Goal: Book appointment/travel/reservation

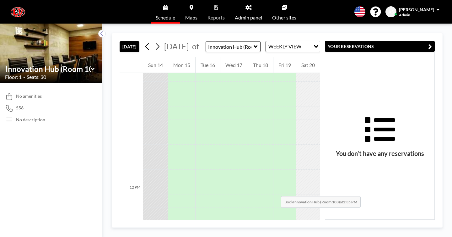
scroll to position [1707, 0]
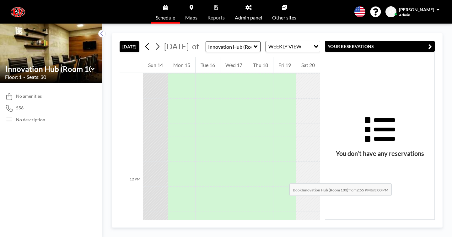
drag, startPoint x: 228, startPoint y: 183, endPoint x: 228, endPoint y: 150, distance: 33.6
click at [228, 150] on div at bounding box center [233, 174] width 27 height 3616
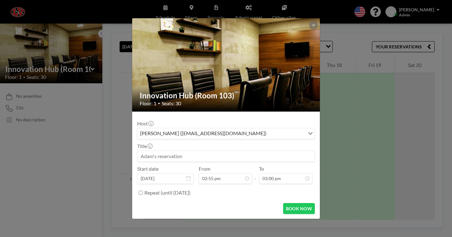
scroll to position [842, 0]
click at [309, 30] on button at bounding box center [313, 25] width 9 height 9
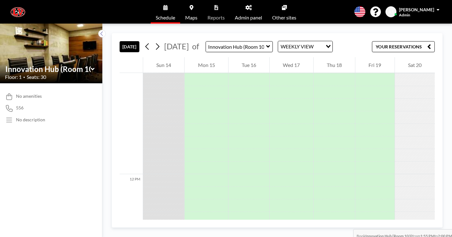
drag, startPoint x: 281, startPoint y: 63, endPoint x: 281, endPoint y: 180, distance: 116.8
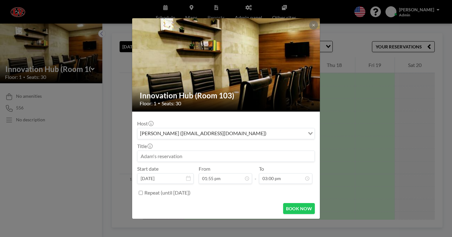
click at [143, 191] on input "Repeat (until [DATE])" at bounding box center [141, 193] width 4 height 4
checkbox input "true"
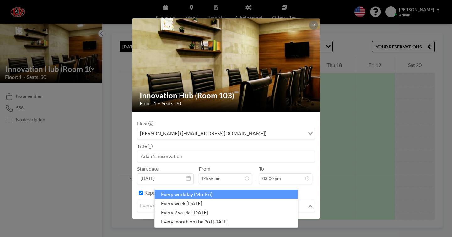
click at [203, 202] on input "Search for option" at bounding box center [222, 206] width 169 height 8
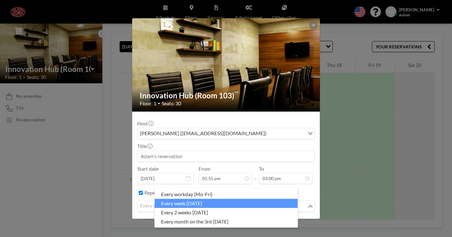
click at [216, 202] on li "every week [DATE]" at bounding box center [226, 202] width 143 height 9
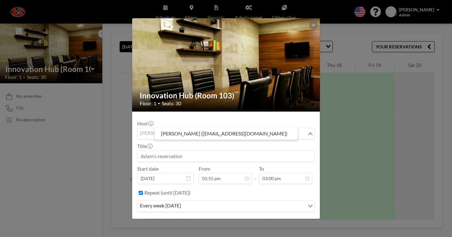
click at [269, 129] on input "Search for option" at bounding box center [222, 133] width 169 height 8
click at [268, 129] on input "Search for option" at bounding box center [222, 133] width 169 height 8
type input "[EMAIL_ADDRESS][DOMAIN_NAME]"
click at [257, 151] on input at bounding box center [225, 156] width 177 height 11
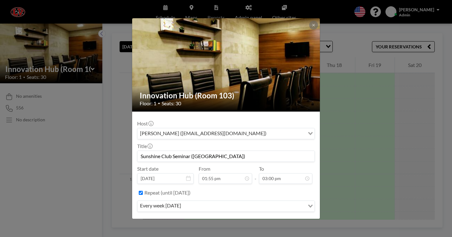
type input "Sunshine Club Seminar ([GEOGRAPHIC_DATA])"
click at [191, 189] on label "Repeat (until [DATE])" at bounding box center [167, 192] width 46 height 6
click at [143, 191] on input "Repeat (until [DATE])" at bounding box center [141, 193] width 4 height 4
click at [191, 189] on label "Repeat (until [DATE])" at bounding box center [167, 192] width 46 height 6
click at [143, 191] on input "Repeat (until [DATE])" at bounding box center [141, 193] width 4 height 4
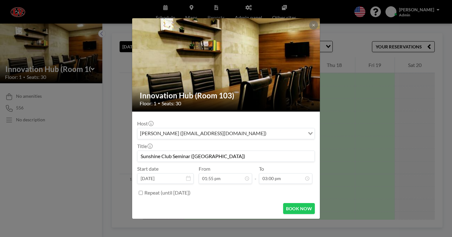
checkbox input "true"
click at [198, 201] on div "every workday (Mo-Fri)" at bounding box center [220, 205] width 167 height 9
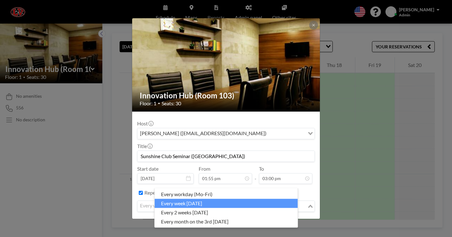
click at [202, 201] on li "every week [DATE]" at bounding box center [226, 202] width 143 height 9
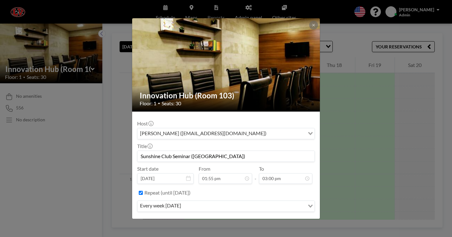
click at [292, 219] on button "BOOK NOW" at bounding box center [299, 224] width 32 height 11
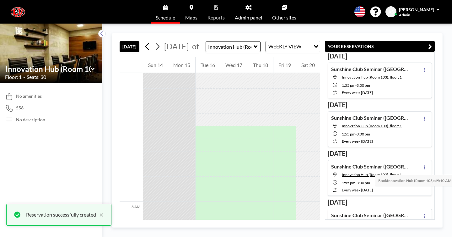
scroll to position [1053, 0]
